Goal: Information Seeking & Learning: Learn about a topic

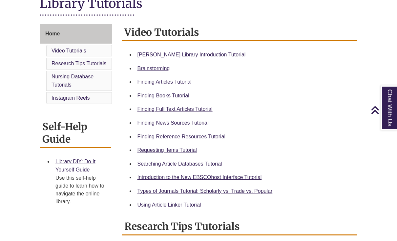
scroll to position [161, 0]
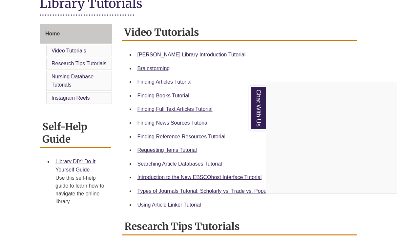
click at [177, 154] on div "Chat With Us" at bounding box center [198, 120] width 397 height 241
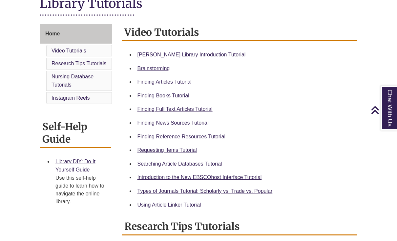
click at [176, 153] on link "Requesting Items Tutorial" at bounding box center [167, 150] width 59 height 6
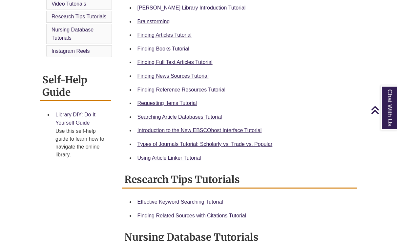
scroll to position [206, 0]
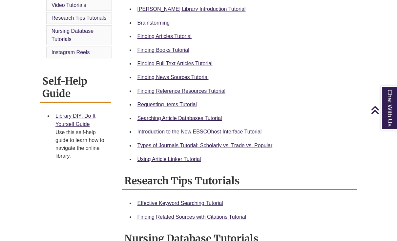
click at [184, 105] on link "Requesting Items Tutorial" at bounding box center [167, 105] width 59 height 6
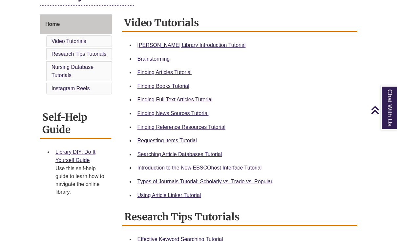
scroll to position [170, 0]
click at [239, 184] on link "Types of Journals Tutorial: Scholarly vs. Trade vs. Popular" at bounding box center [205, 182] width 135 height 6
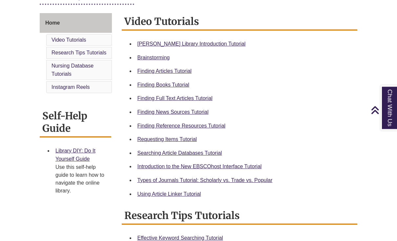
click at [179, 70] on link "Finding Articles Tutorial" at bounding box center [165, 72] width 54 height 6
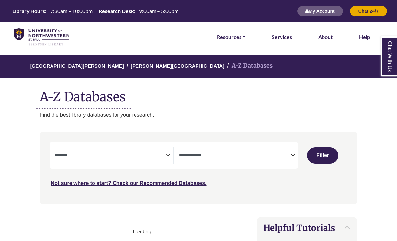
select select "Database Subject Filter"
select select "Database Types Filter"
select select "Database Subject Filter"
select select "Database Types Filter"
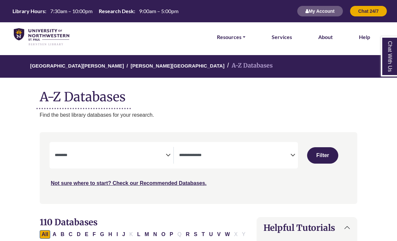
click at [36, 31] on img at bounding box center [41, 37] width 55 height 18
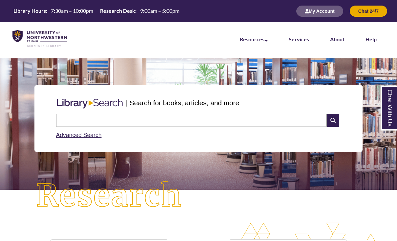
click at [228, 112] on div "Search Advanced Search" at bounding box center [199, 126] width 291 height 31
click at [74, 122] on input "text" at bounding box center [191, 120] width 271 height 13
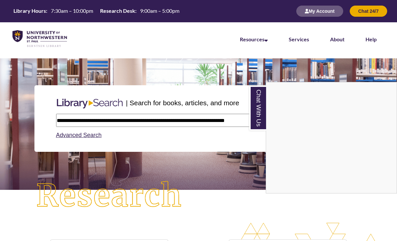
click at [255, 103] on link "Chat With Us" at bounding box center [258, 108] width 17 height 45
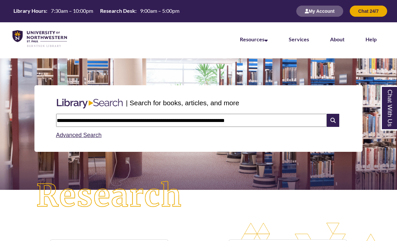
click at [265, 117] on input "**********" at bounding box center [191, 120] width 271 height 13
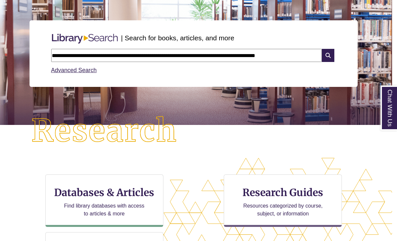
scroll to position [65, 5]
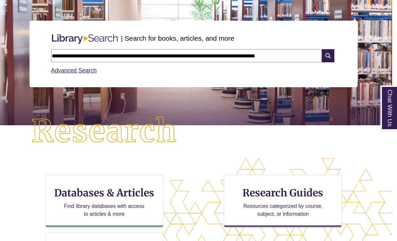
type input "**********"
click at [332, 57] on icon at bounding box center [328, 55] width 12 height 13
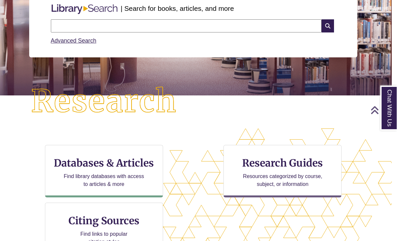
scroll to position [94, 5]
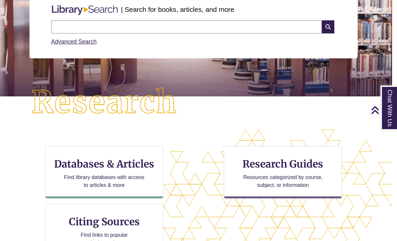
click at [94, 164] on h3 "Databases & Articles" at bounding box center [104, 164] width 107 height 12
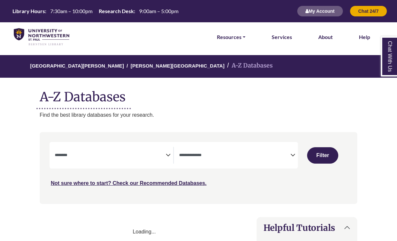
select select "Database Subject Filter"
select select "Database Types Filter"
select select "Database Subject Filter"
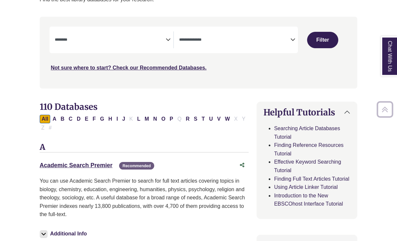
scroll to position [114, 0]
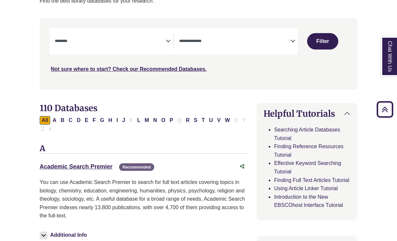
click at [293, 39] on icon "Search filters" at bounding box center [293, 40] width 5 height 10
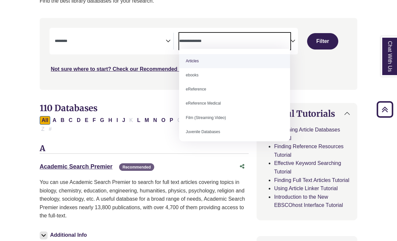
click at [292, 39] on icon "Search filters" at bounding box center [293, 40] width 5 height 10
select select "*****"
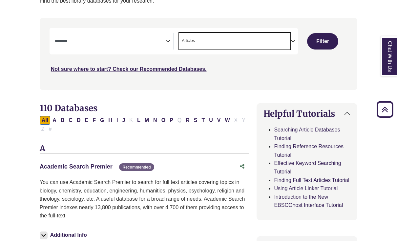
click at [327, 40] on button "Filter" at bounding box center [323, 41] width 32 height 16
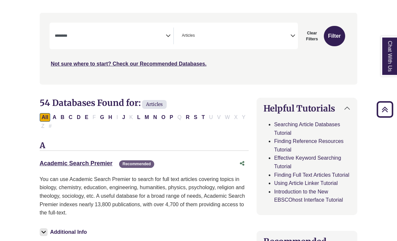
click at [334, 40] on button "Filter" at bounding box center [334, 36] width 21 height 20
select select "Database Subject Filter"
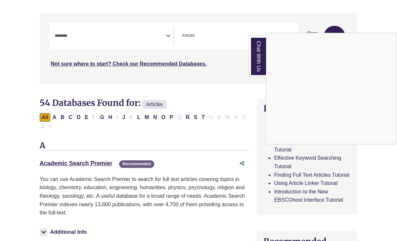
click at [260, 68] on link "Chat With Us" at bounding box center [258, 56] width 16 height 40
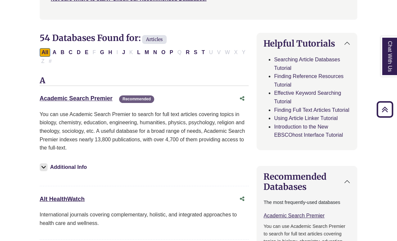
scroll to position [186, 0]
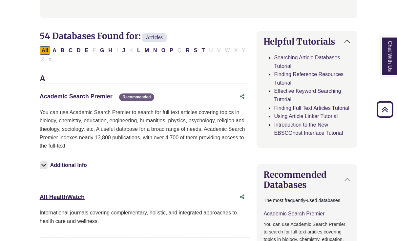
click at [86, 99] on link "Academic Search Premier This link opens in a new window" at bounding box center [76, 97] width 73 height 7
click at [94, 96] on link "Academic Search Premier This link opens in a new window" at bounding box center [76, 97] width 73 height 7
